Goal: Information Seeking & Learning: Learn about a topic

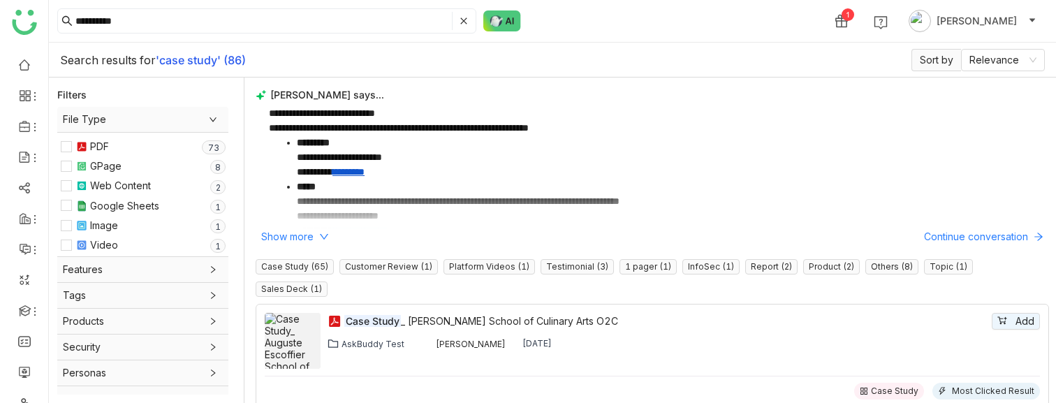
click at [223, 112] on span "File Type" at bounding box center [143, 119] width 160 height 15
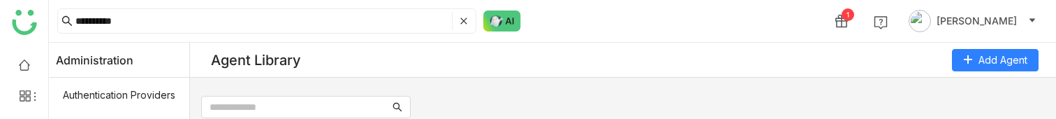
click at [743, 119] on html "**********" at bounding box center [528, 59] width 1056 height 119
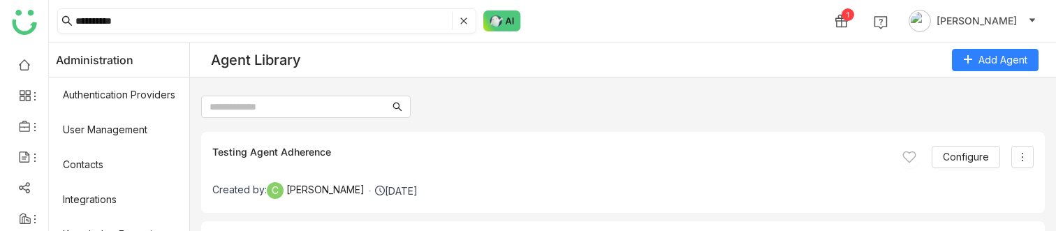
click at [399, 19] on input "**********" at bounding box center [262, 21] width 374 height 18
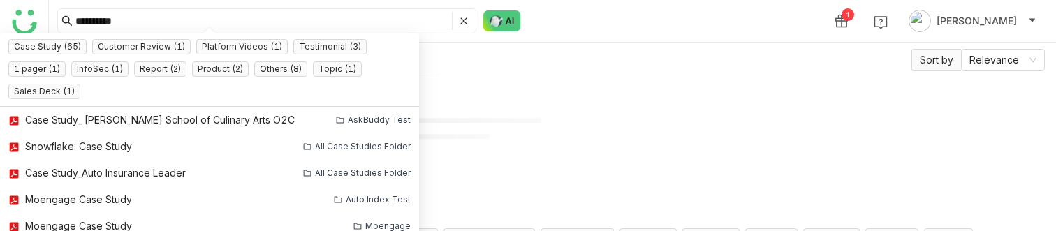
click at [472, 64] on div "Search results for 'case study' (86) Sort by Relevance" at bounding box center [552, 60] width 1007 height 35
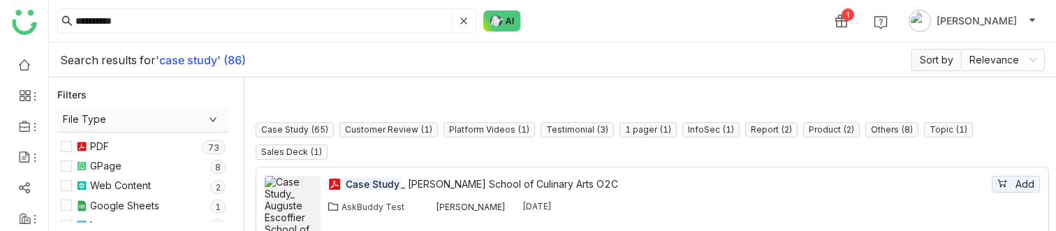
scroll to position [100, 0]
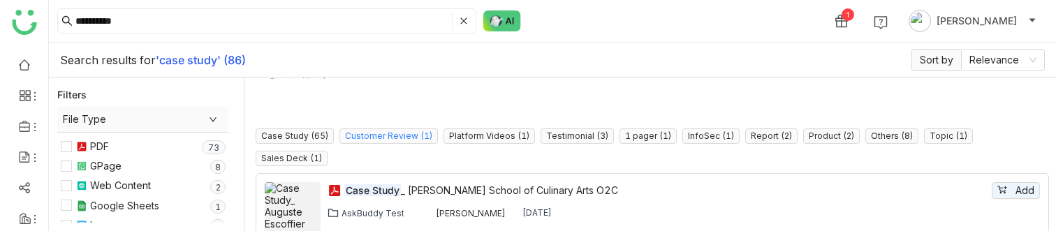
click at [366, 130] on nz-tag "Customer Review (1)" at bounding box center [388, 136] width 98 height 15
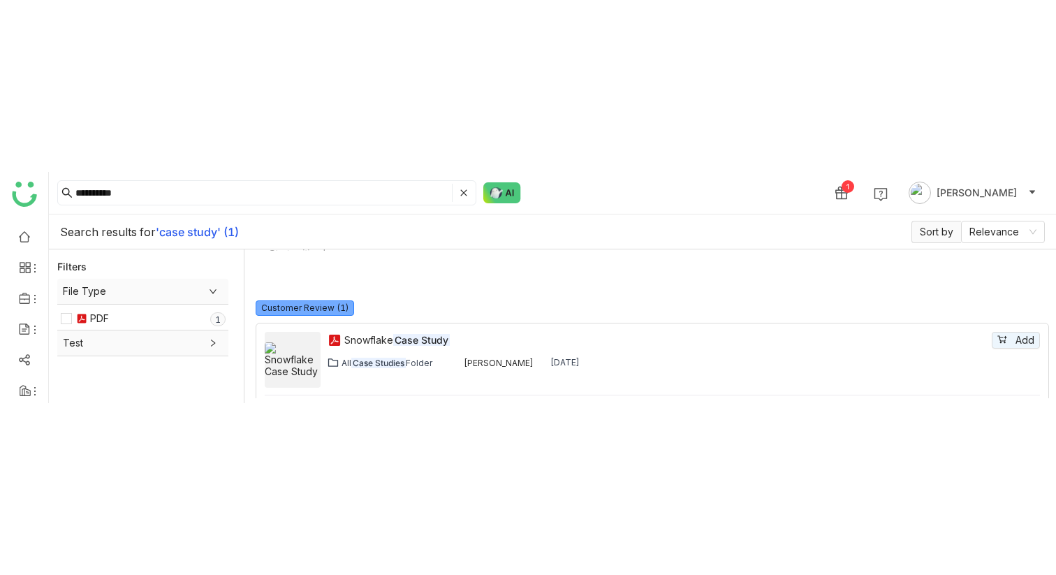
scroll to position [42, 0]
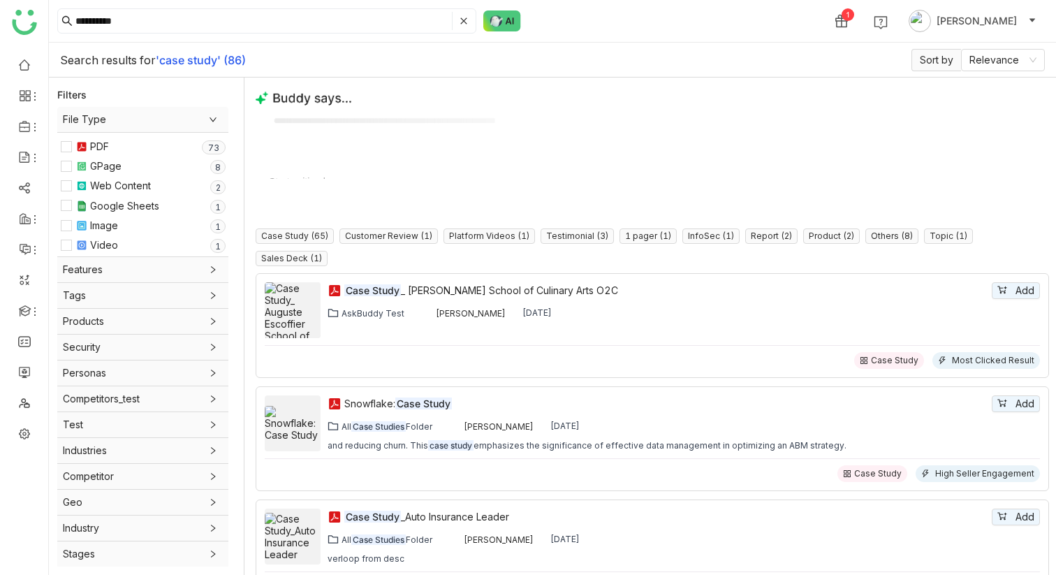
click at [157, 119] on span "File Type" at bounding box center [143, 119] width 160 height 15
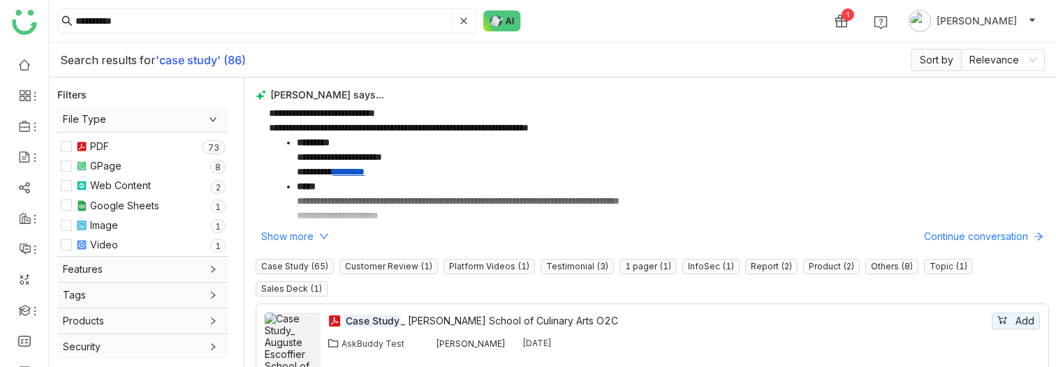
click at [212, 119] on span "File Type" at bounding box center [143, 119] width 160 height 15
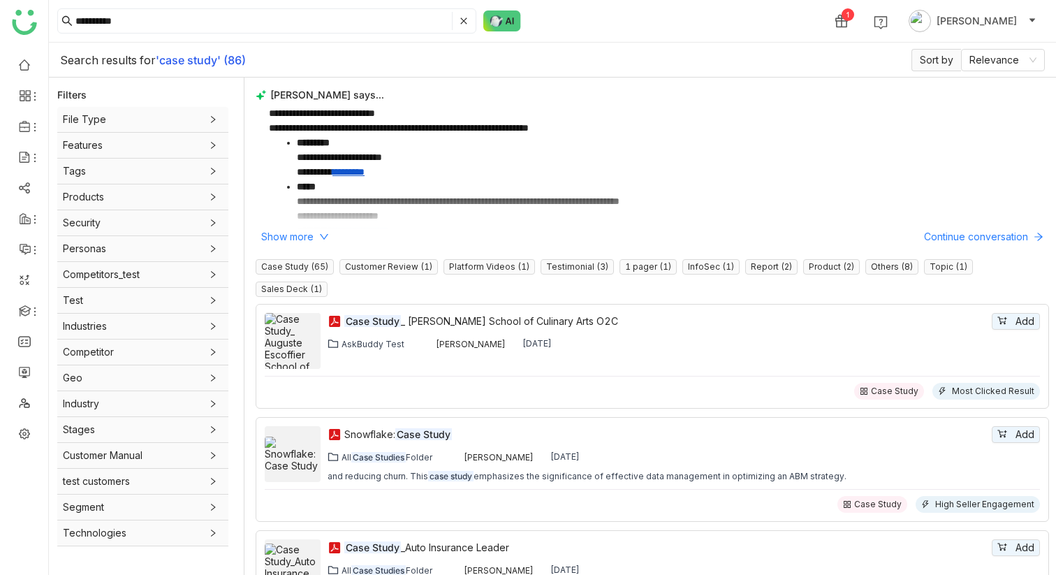
click at [191, 231] on span "Test" at bounding box center [143, 300] width 160 height 15
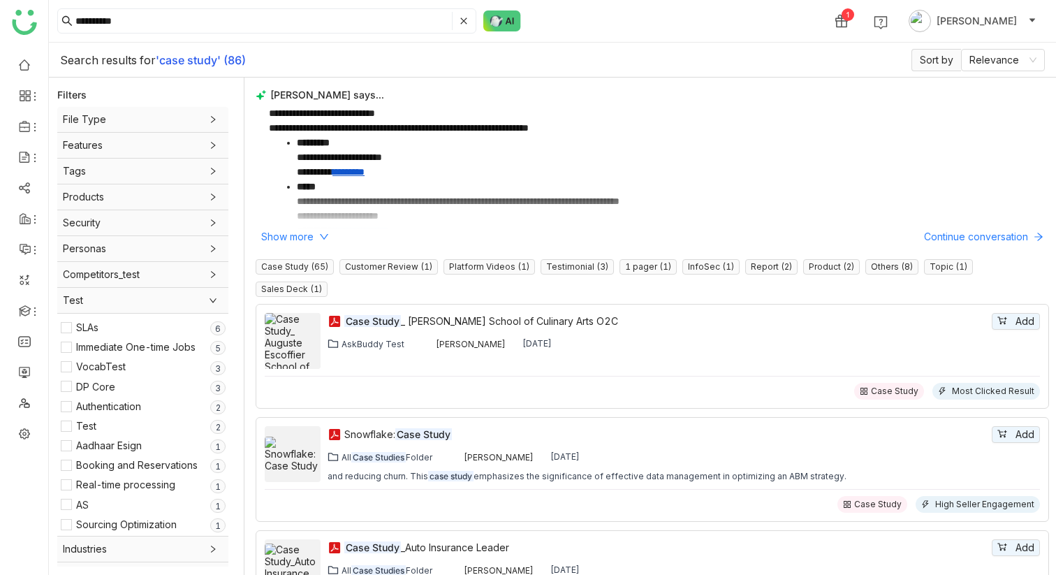
click at [191, 231] on span "Test" at bounding box center [143, 300] width 160 height 15
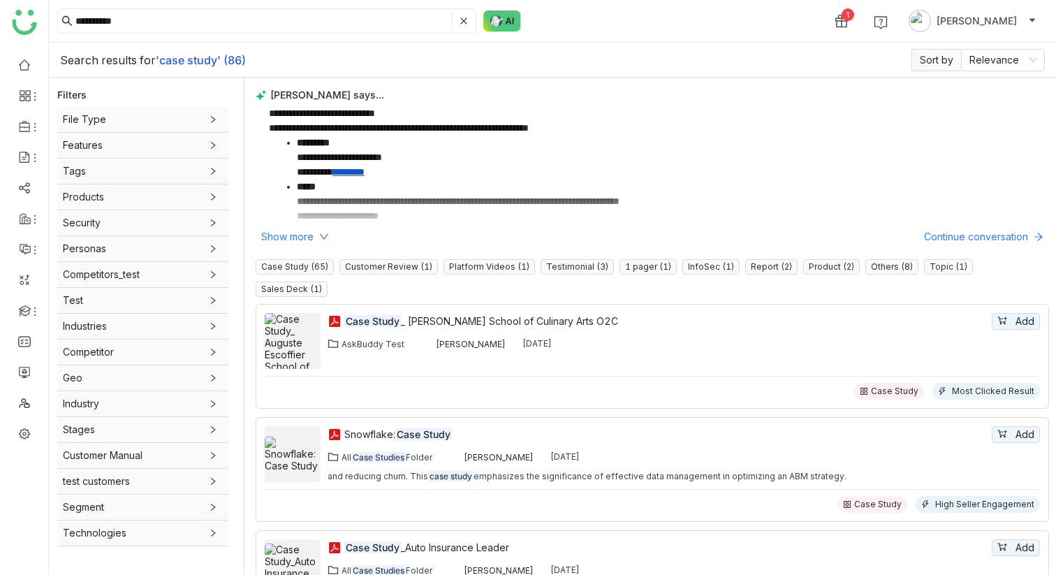
click at [188, 231] on span "Industries" at bounding box center [143, 326] width 160 height 15
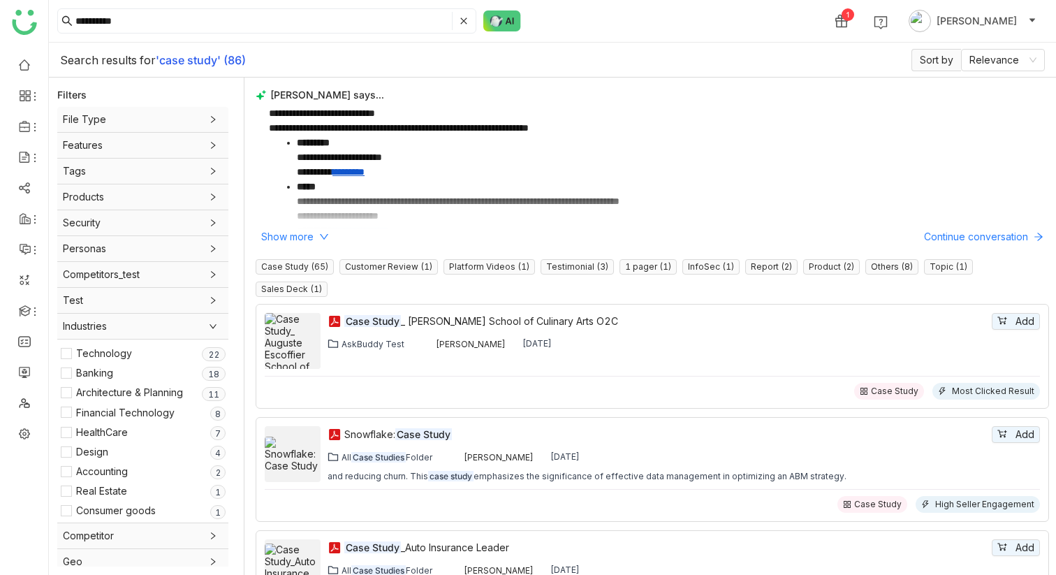
click at [188, 231] on span "Industries" at bounding box center [143, 326] width 160 height 15
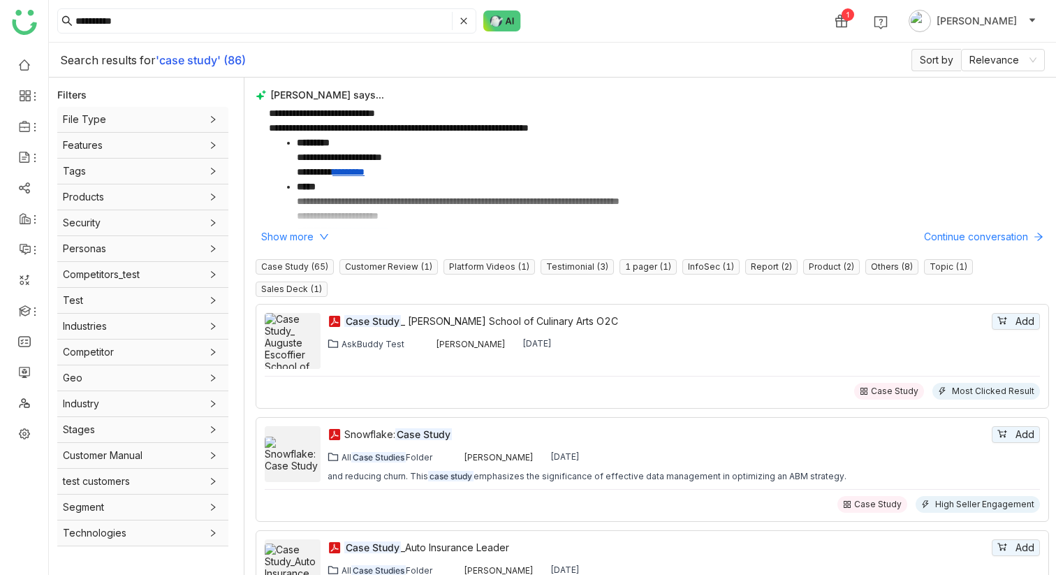
click at [180, 231] on span "Competitor" at bounding box center [143, 351] width 160 height 15
click at [180, 231] on div "Competitor" at bounding box center [142, 351] width 171 height 25
click at [180, 231] on span "Industry" at bounding box center [143, 403] width 160 height 15
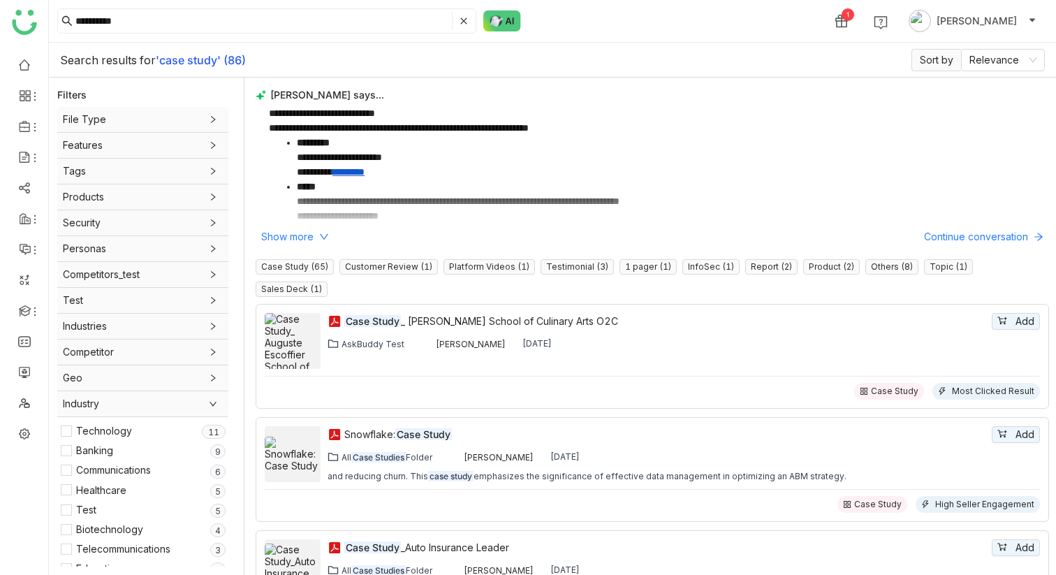
click at [180, 231] on span "Industry" at bounding box center [143, 403] width 160 height 15
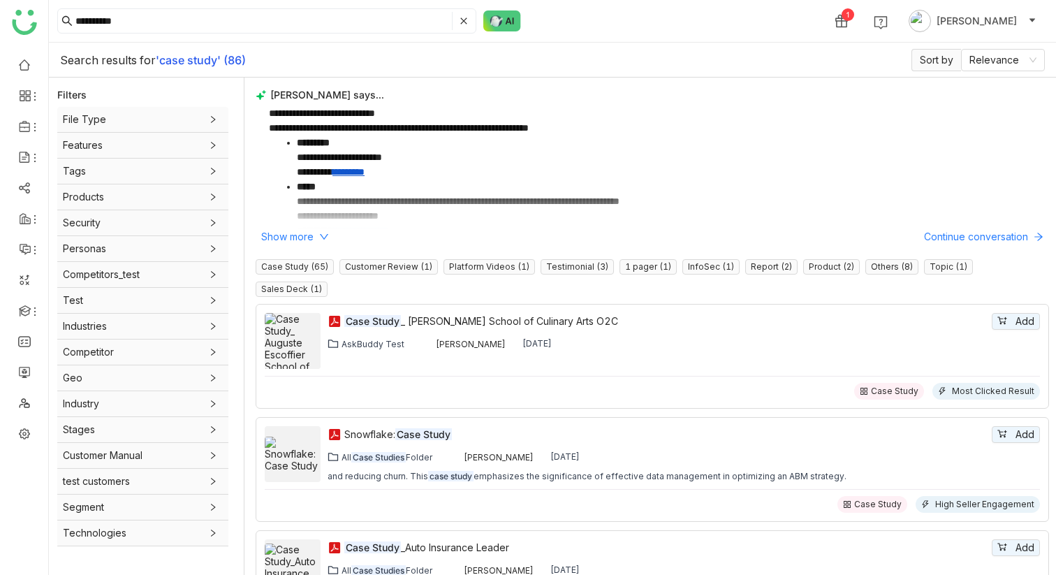
click at [180, 231] on span "Stages" at bounding box center [143, 429] width 160 height 15
click at [182, 231] on span "Customer Manual" at bounding box center [143, 455] width 160 height 15
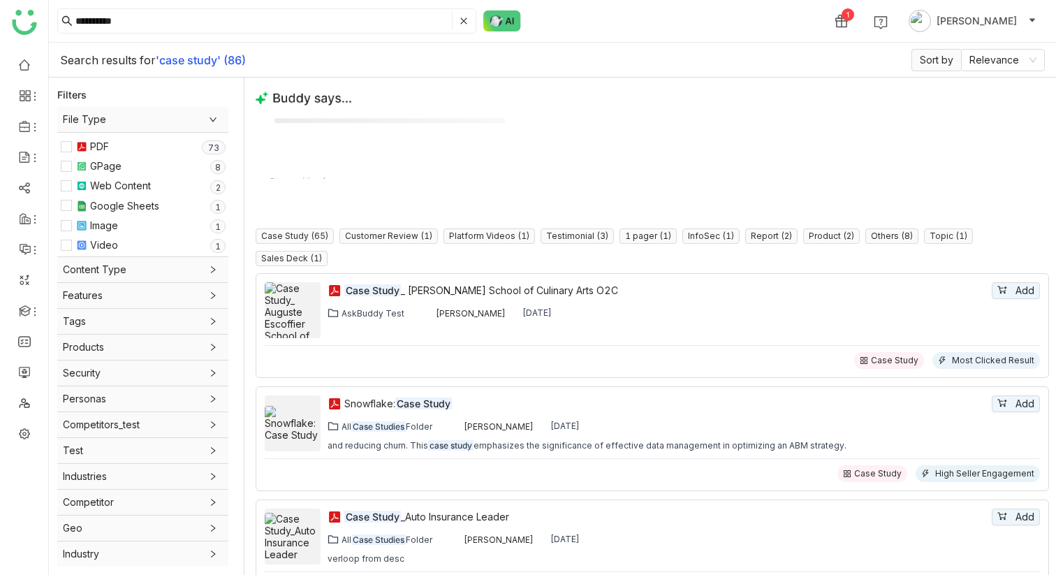
click at [161, 270] on span "Content Type" at bounding box center [143, 269] width 160 height 15
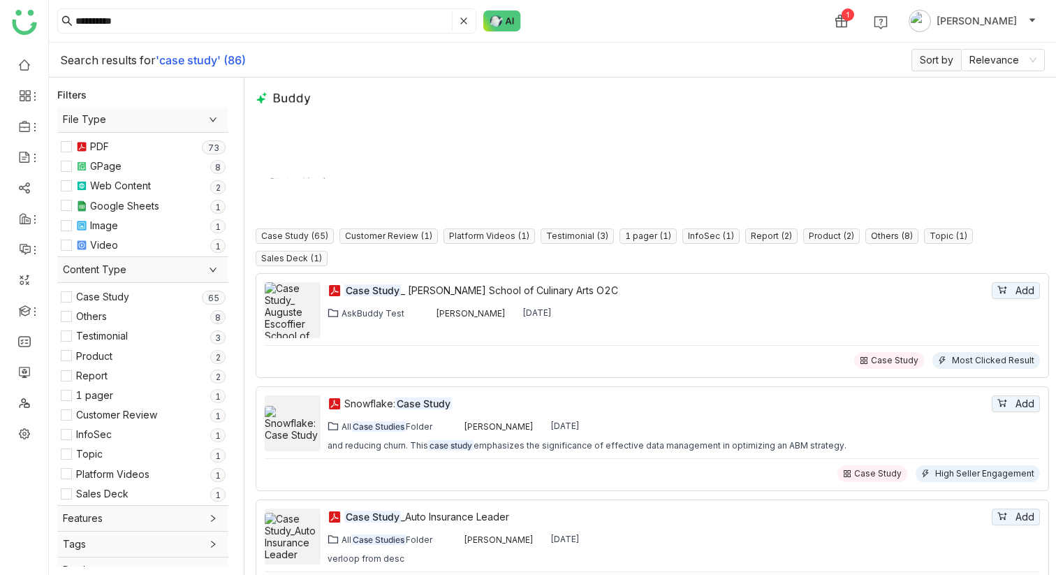
click at [217, 120] on icon at bounding box center [213, 119] width 8 height 8
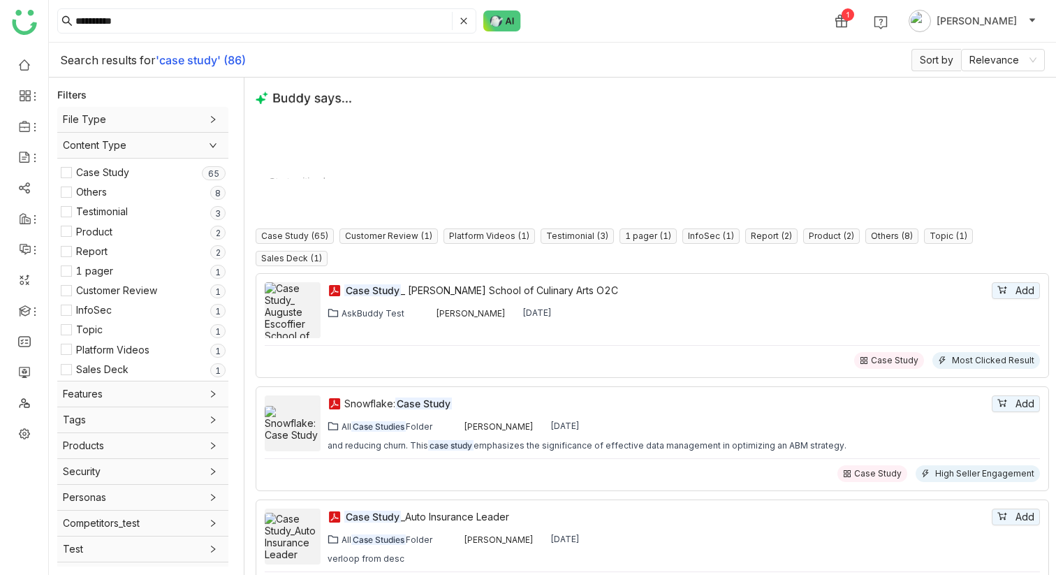
click at [147, 173] on div "Case Study 0 1 2 3 4 5 6 7 8 9 0 1 2 3 4 5 6 7 8 9" at bounding box center [150, 172] width 149 height 15
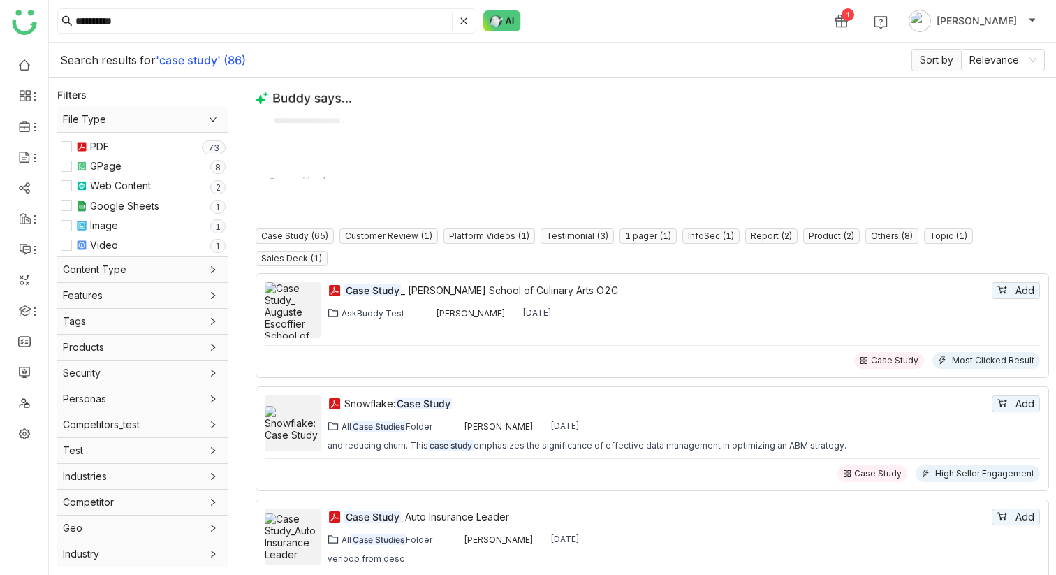
click at [84, 272] on span "Content Type" at bounding box center [143, 269] width 160 height 15
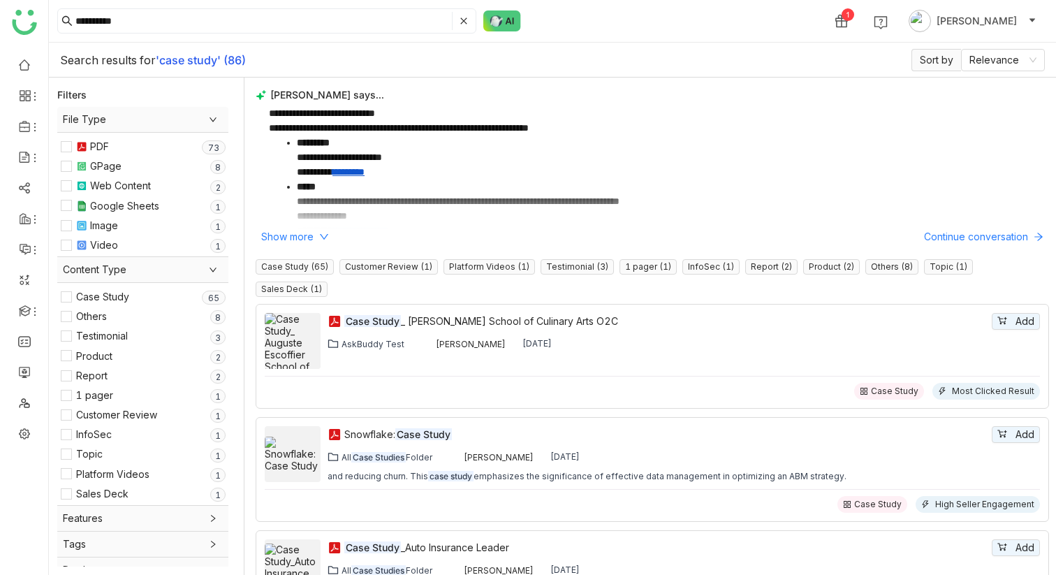
click at [72, 357] on div "Product 0 1 2 3 4 5 6 7 8 9" at bounding box center [141, 356] width 161 height 15
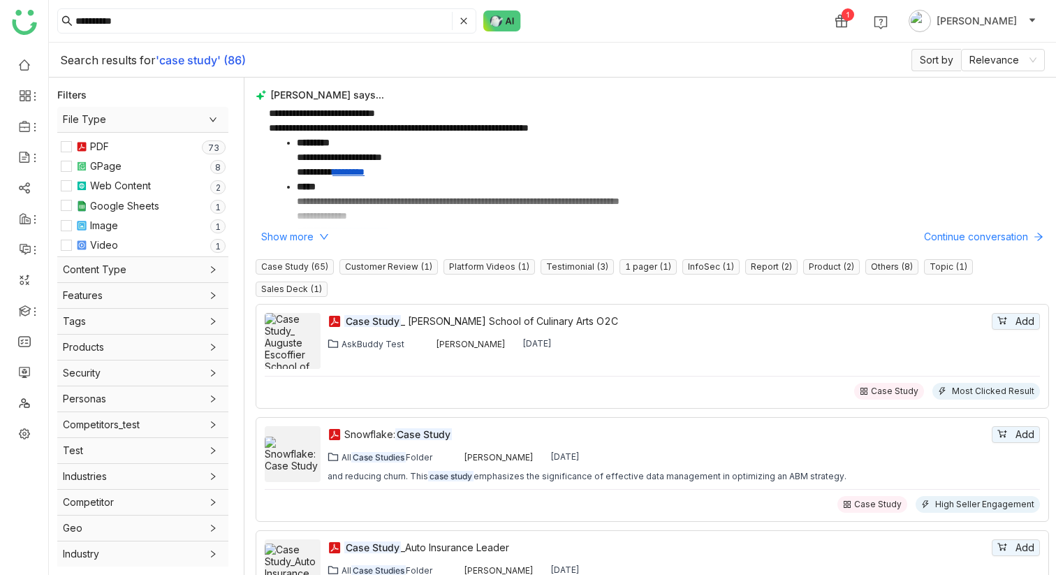
click at [117, 279] on div "Content Type" at bounding box center [142, 269] width 171 height 25
